Goal: Find specific page/section: Find specific page/section

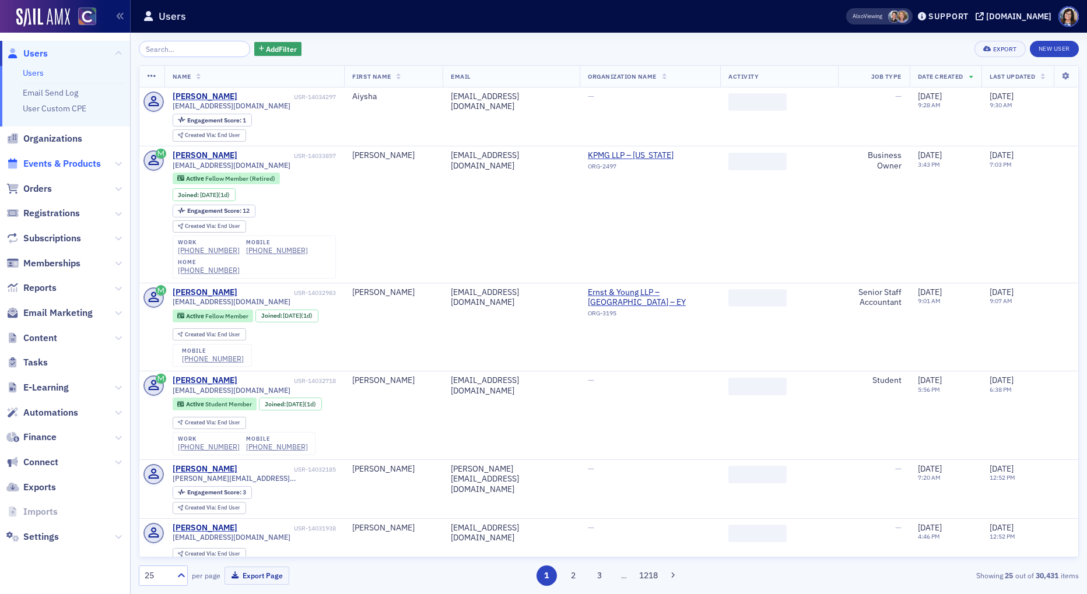
click at [54, 162] on span "Events & Products" at bounding box center [62, 163] width 78 height 13
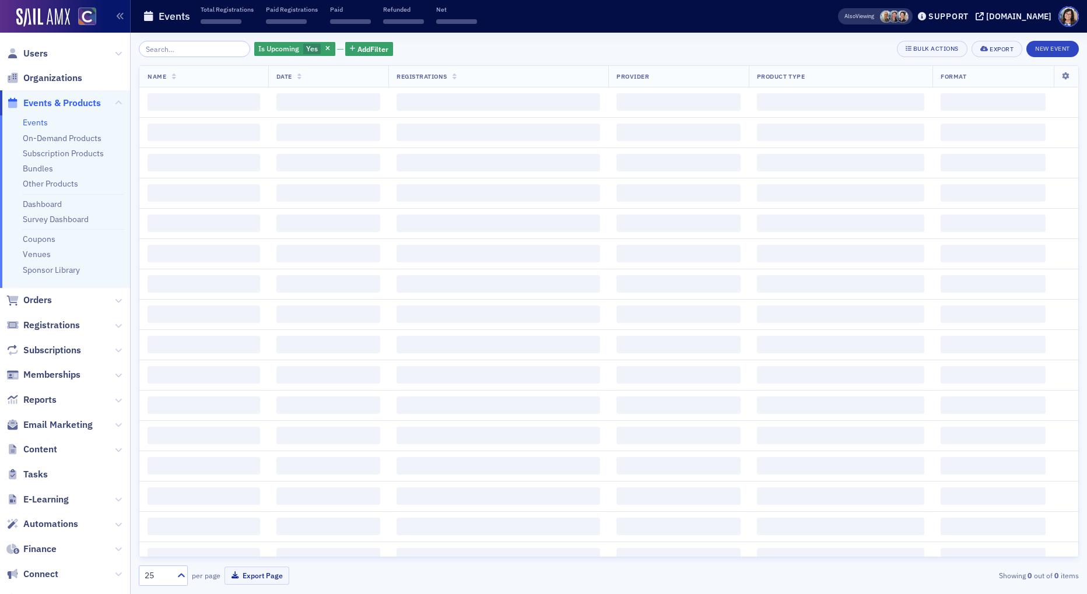
click at [172, 49] on input "search" at bounding box center [194, 49] width 111 height 16
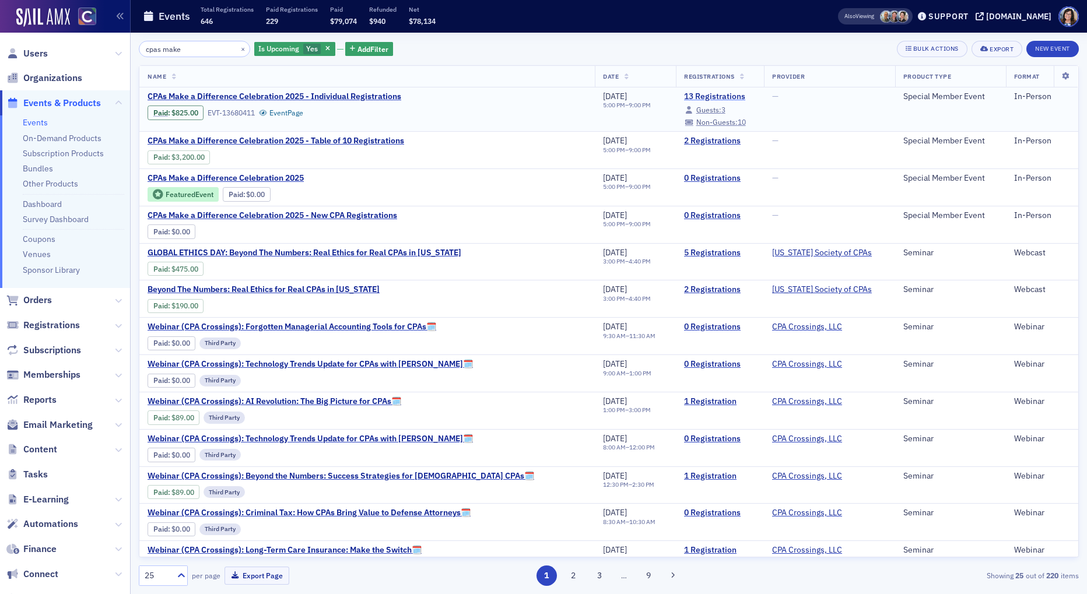
type input "cpas make"
click at [684, 94] on link "13 Registrations" at bounding box center [720, 97] width 72 height 10
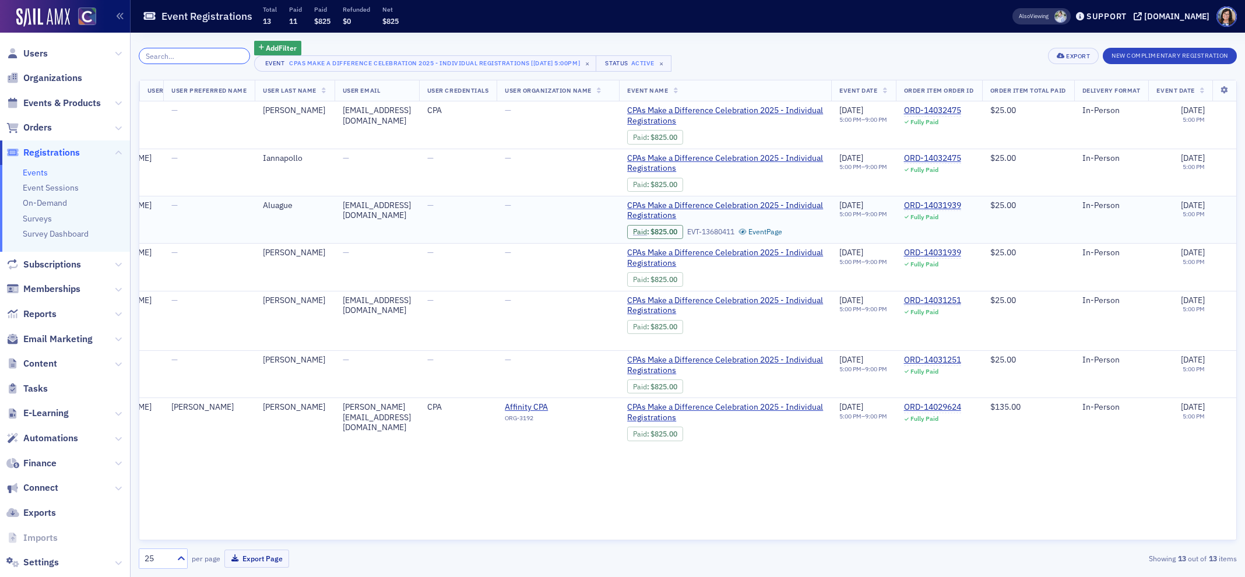
scroll to position [0, 348]
click at [959, 303] on div "ORD-14031251" at bounding box center [930, 301] width 57 height 10
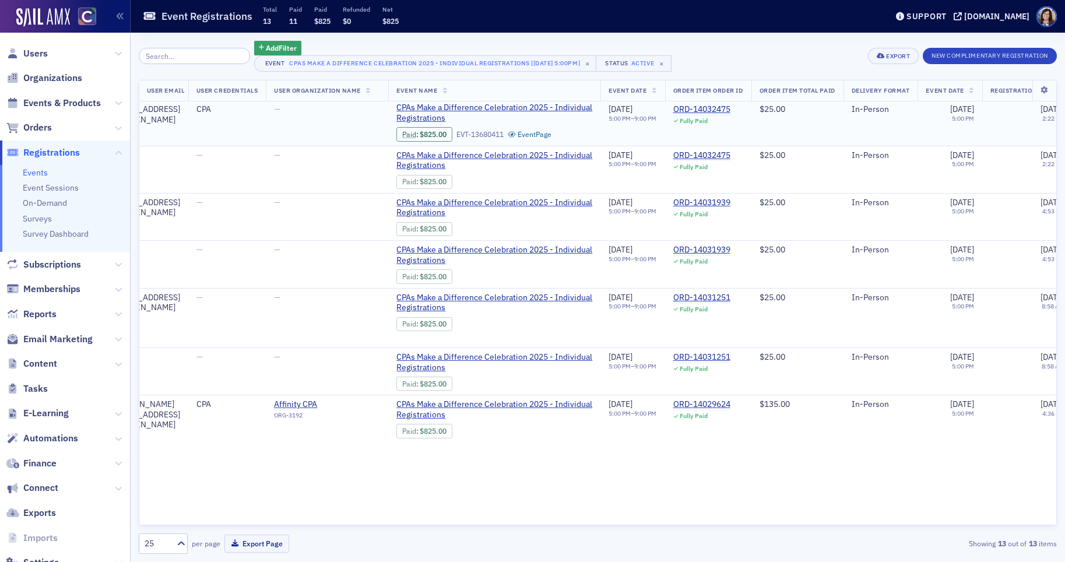
scroll to position [3, 1074]
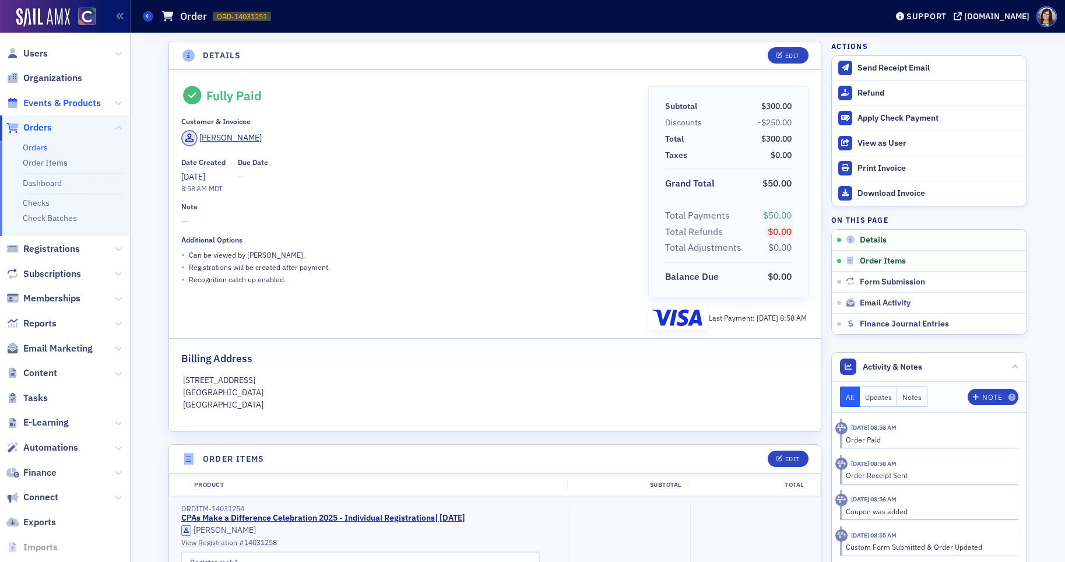
click at [35, 106] on span "Events & Products" at bounding box center [62, 103] width 78 height 13
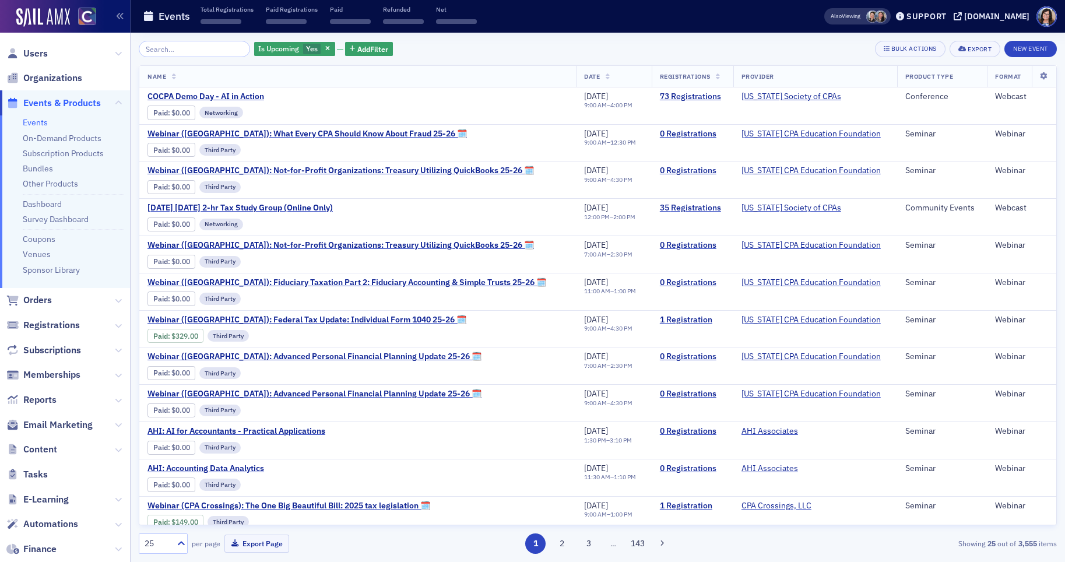
click at [171, 48] on input "search" at bounding box center [194, 49] width 111 height 16
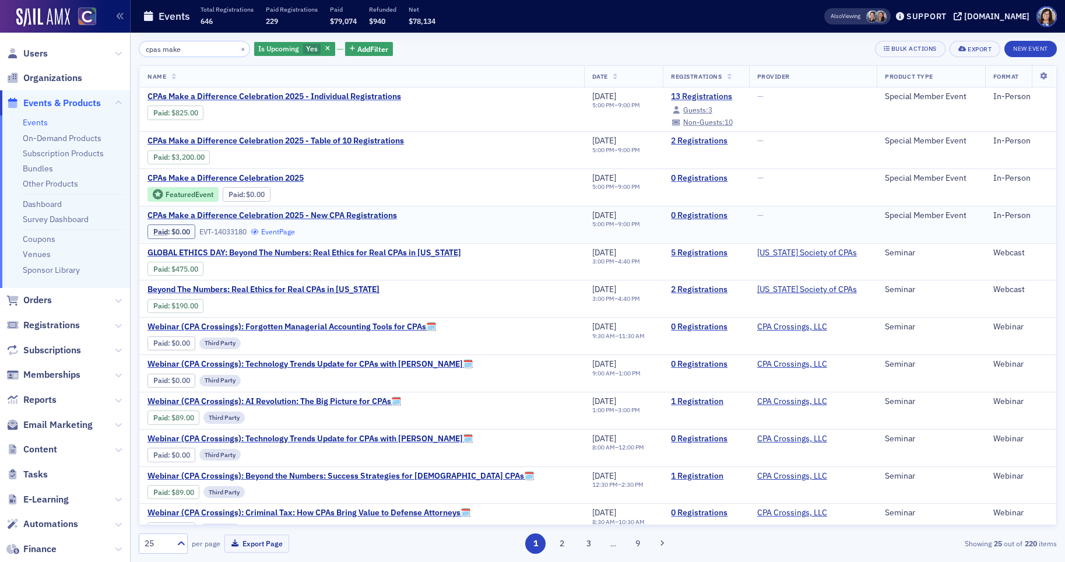
type input "cpas make"
click at [272, 230] on link "Event Page" at bounding box center [273, 231] width 44 height 9
